Goal: Navigation & Orientation: Find specific page/section

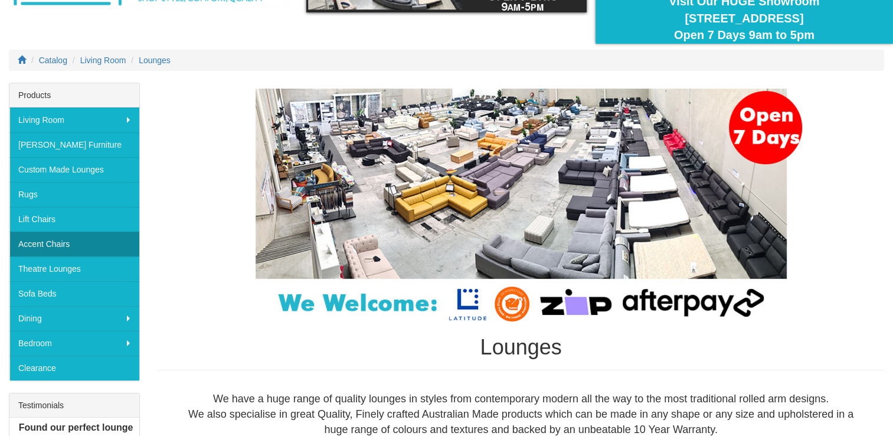
scroll to position [177, 0]
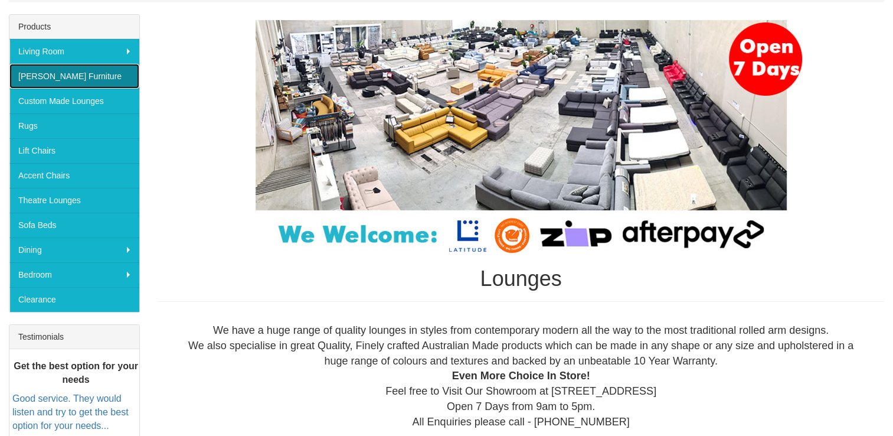
click at [57, 73] on link "[PERSON_NAME] Furniture" at bounding box center [74, 76] width 130 height 25
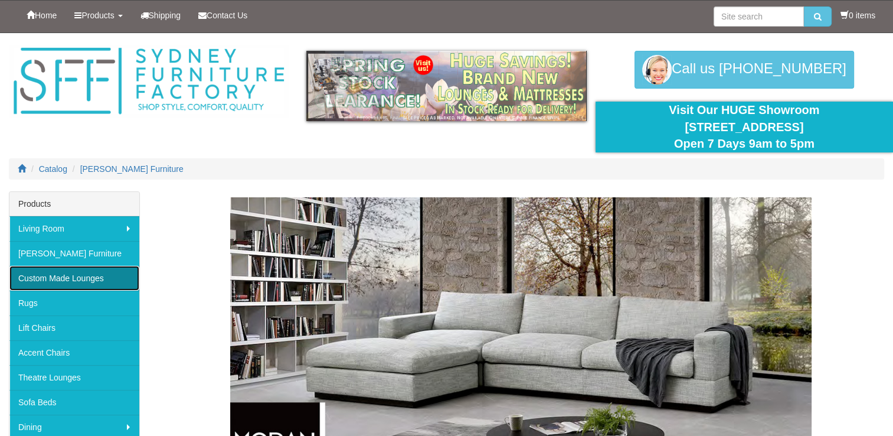
click at [79, 272] on link "Custom Made Lounges" at bounding box center [74, 278] width 130 height 25
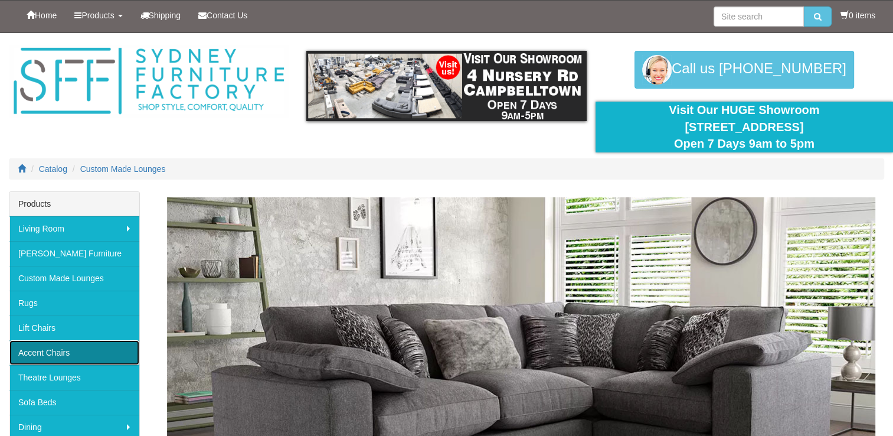
click at [40, 351] on link "Accent Chairs" at bounding box center [74, 352] width 130 height 25
